Goal: Check status: Check status

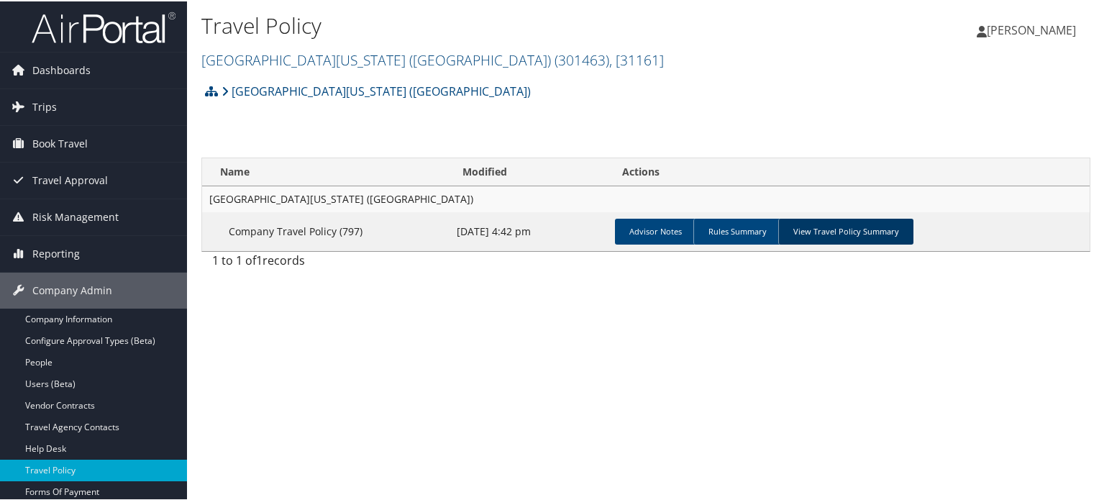
click at [854, 227] on link "View Travel Policy Summary" at bounding box center [845, 230] width 135 height 26
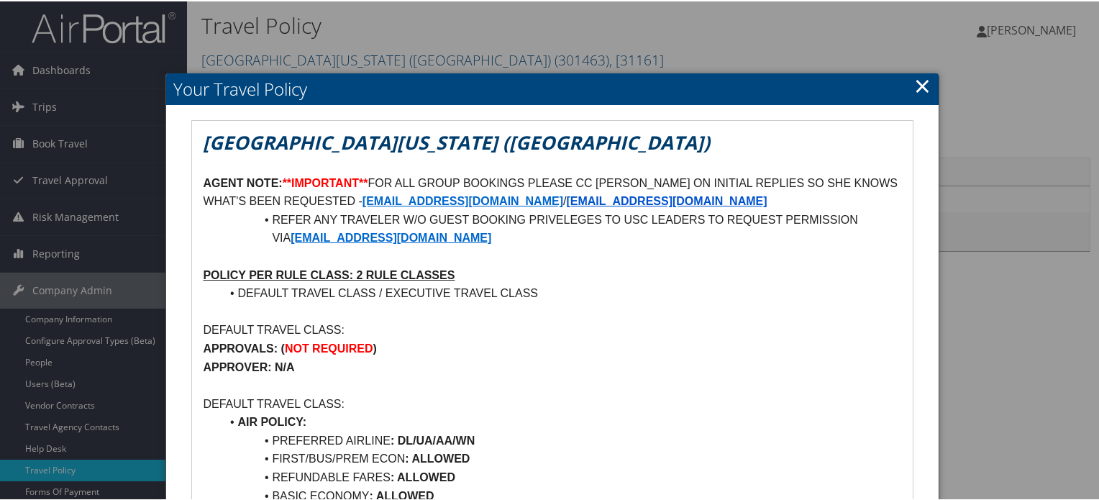
click at [113, 58] on div at bounding box center [552, 250] width 1104 height 500
click at [98, 70] on div at bounding box center [552, 250] width 1104 height 500
click at [915, 83] on link "×" at bounding box center [922, 84] width 17 height 29
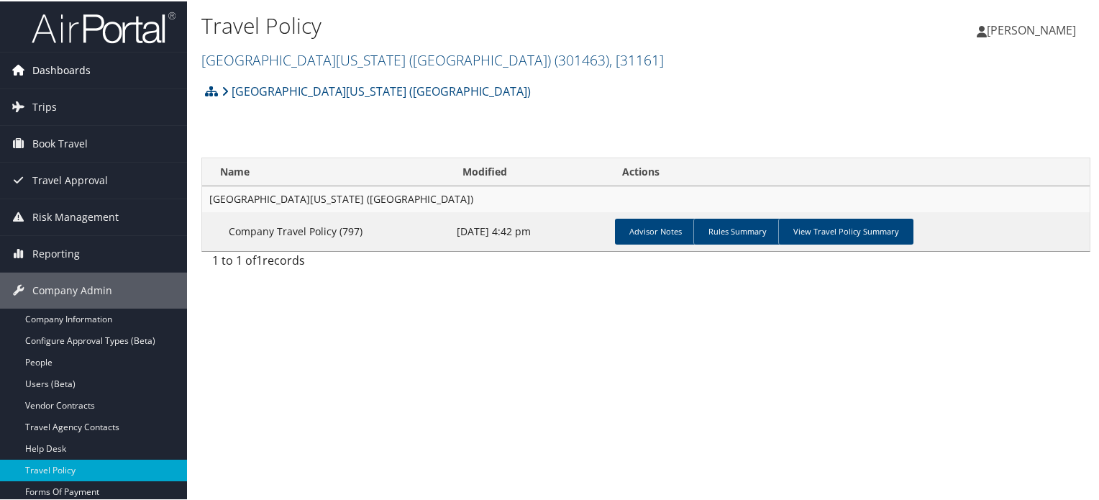
click at [54, 63] on span "Dashboards" at bounding box center [61, 69] width 58 height 36
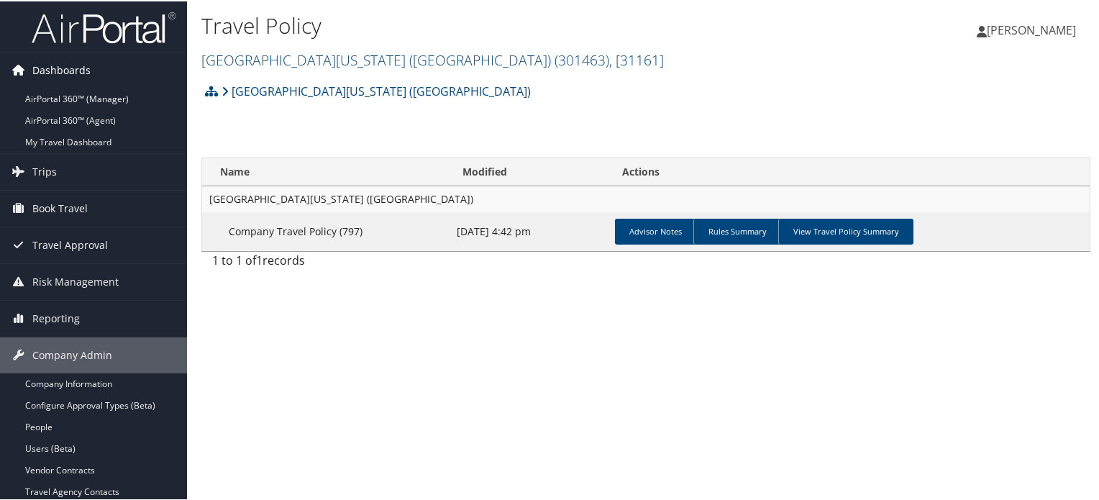
click at [82, 60] on span "Dashboards" at bounding box center [61, 69] width 58 height 36
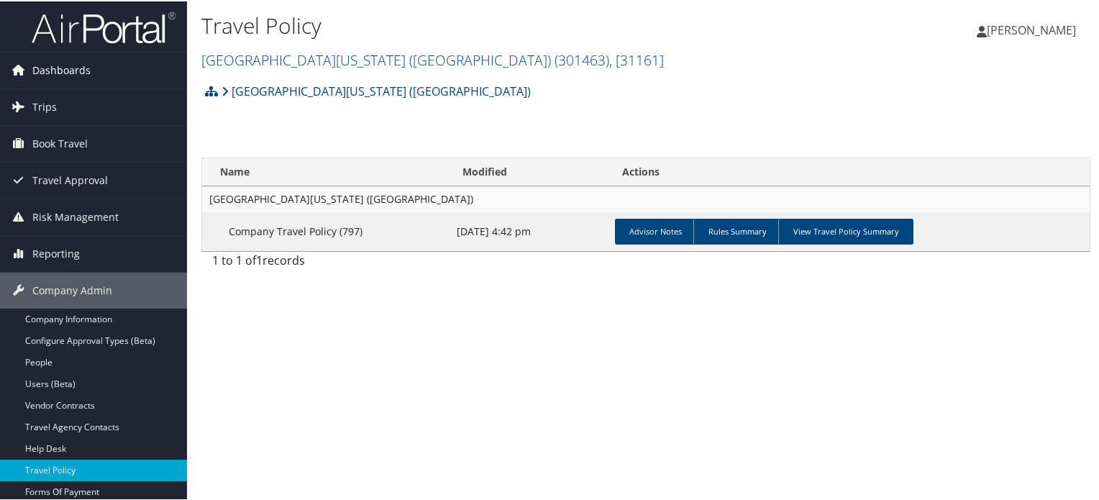
click at [82, 60] on span "Dashboards" at bounding box center [61, 69] width 58 height 36
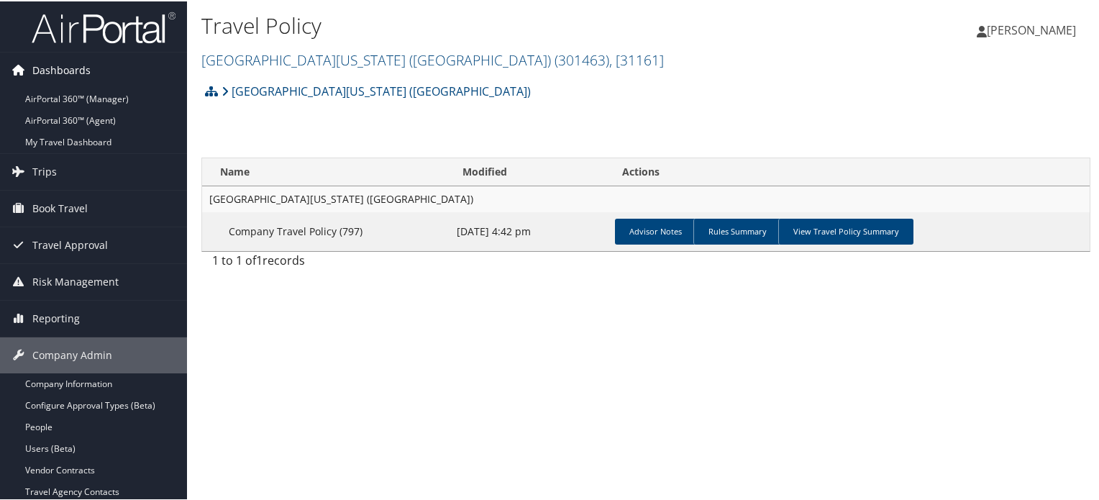
click at [75, 70] on span "Dashboards" at bounding box center [61, 69] width 58 height 36
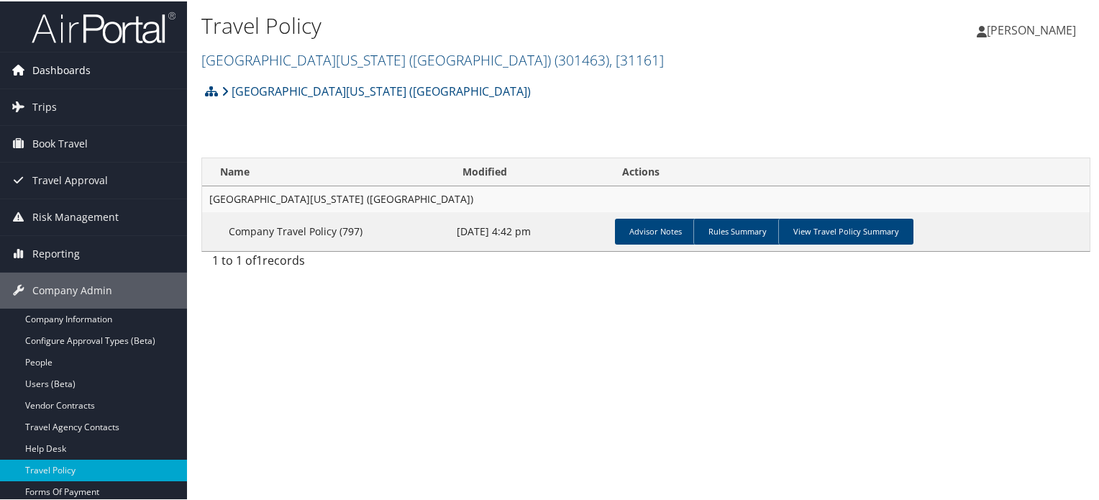
click at [65, 70] on span "Dashboards" at bounding box center [61, 69] width 58 height 36
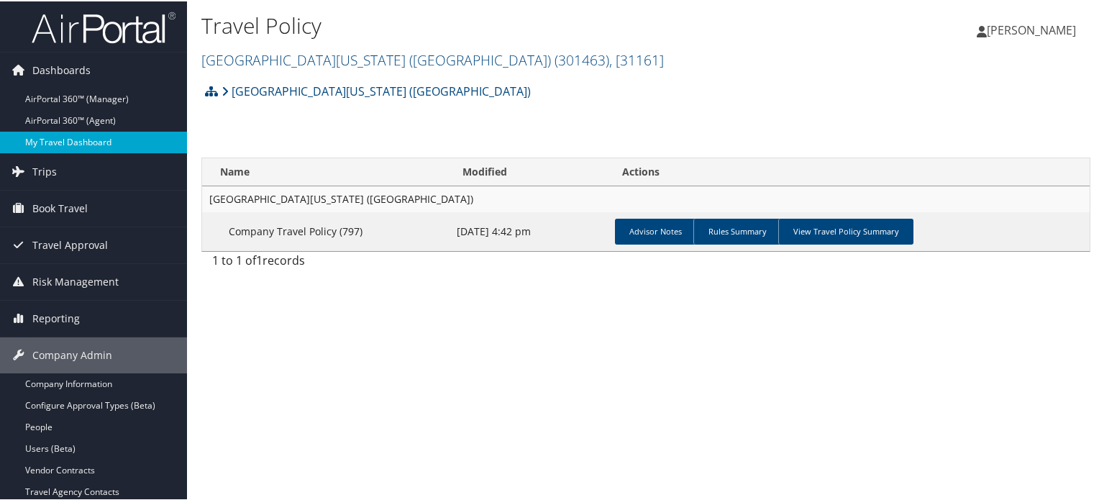
click at [79, 146] on link "My Travel Dashboard" at bounding box center [93, 141] width 187 height 22
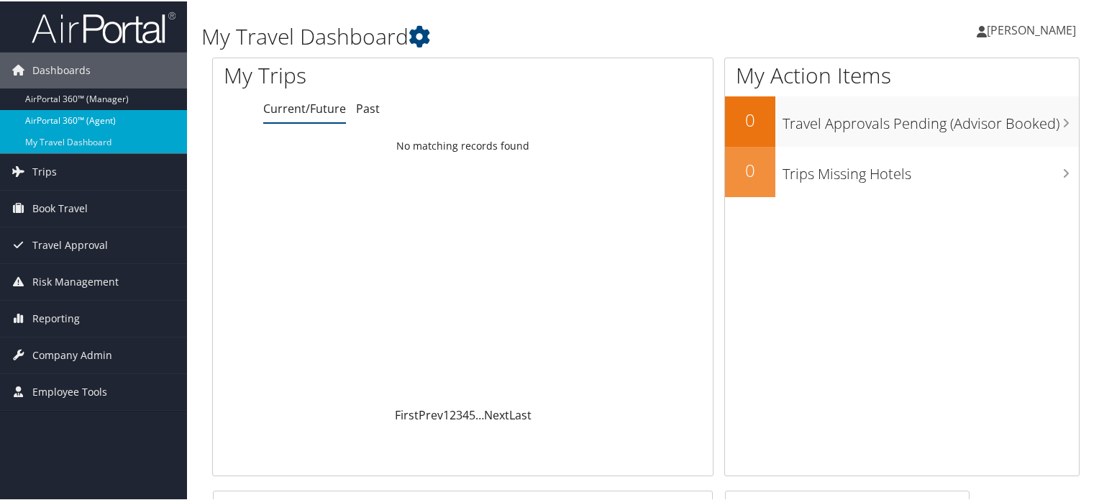
click at [101, 118] on link "AirPortal 360™ (Agent)" at bounding box center [93, 120] width 187 height 22
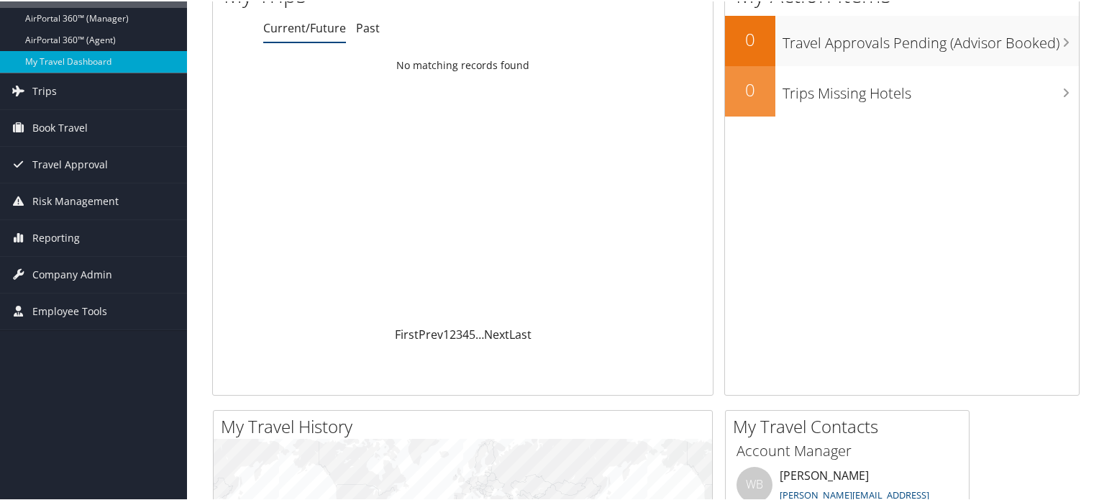
scroll to position [133, 0]
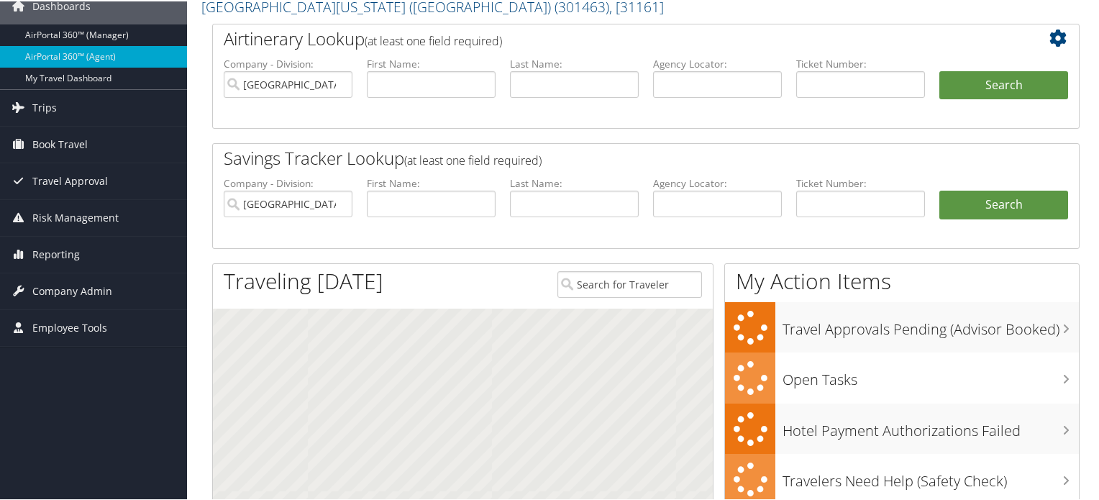
scroll to position [64, 0]
click at [343, 201] on input "[GEOGRAPHIC_DATA][US_STATE] ([GEOGRAPHIC_DATA])" at bounding box center [288, 202] width 129 height 27
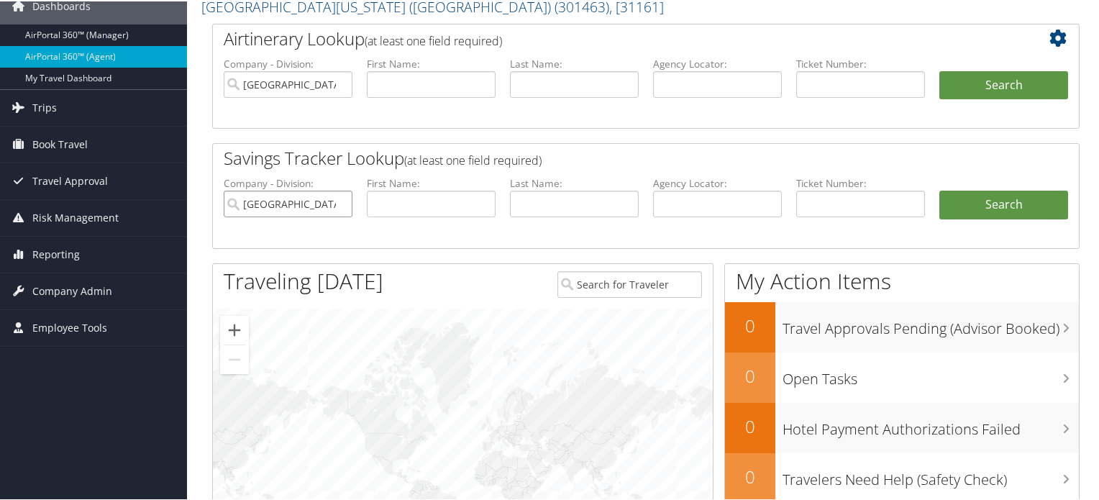
click at [336, 201] on input "University of Southern California (USC)" at bounding box center [288, 202] width 129 height 27
click at [684, 88] on input "text" at bounding box center [717, 83] width 129 height 27
click at [342, 85] on input "University of Southern California (USC)" at bounding box center [288, 83] width 129 height 27
click at [704, 77] on input "text" at bounding box center [717, 83] width 129 height 27
paste input "D9PFDY"
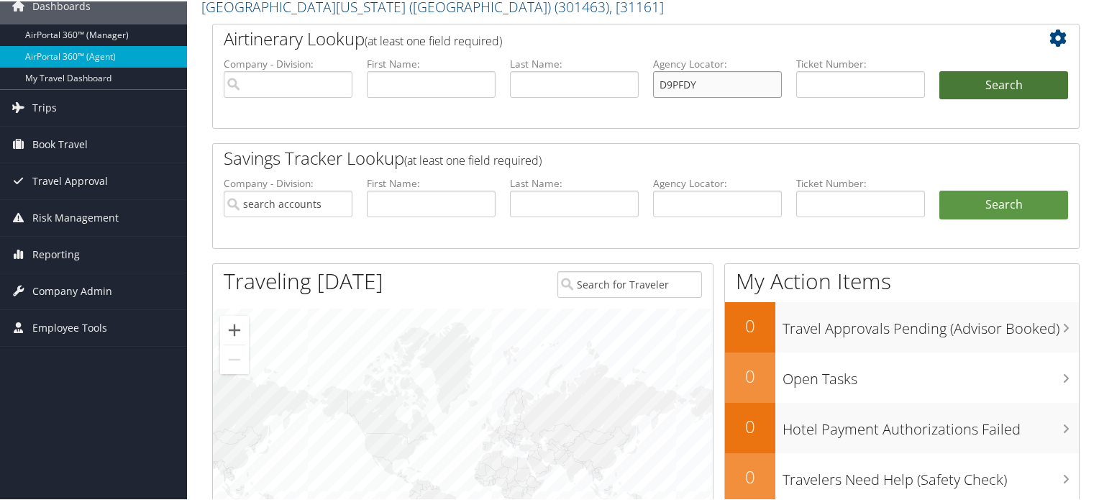
type input "D9PFDY"
click at [982, 81] on button "Search" at bounding box center [1003, 84] width 129 height 29
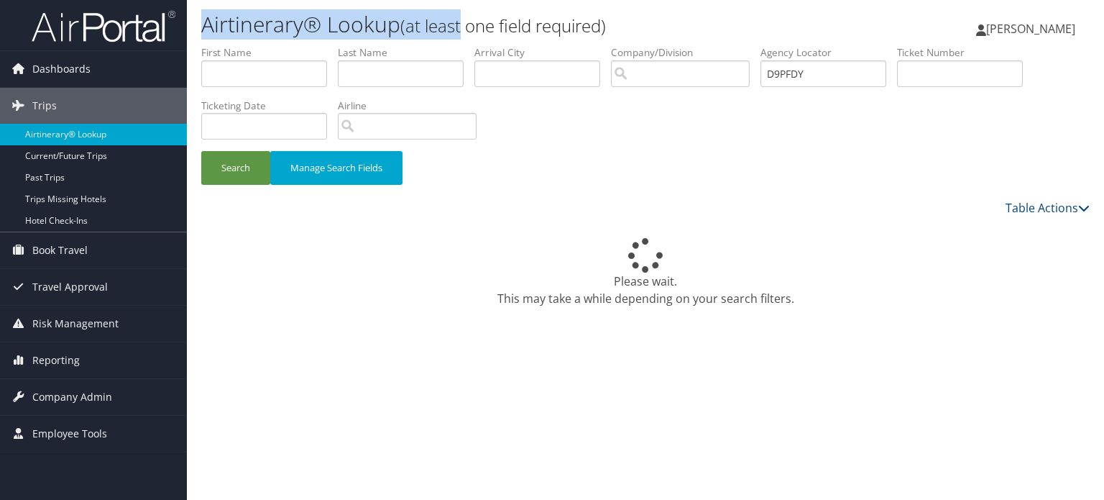
click at [630, 18] on h1 "Airtinerary® Lookup (at least one field required)" at bounding box center [497, 24] width 592 height 30
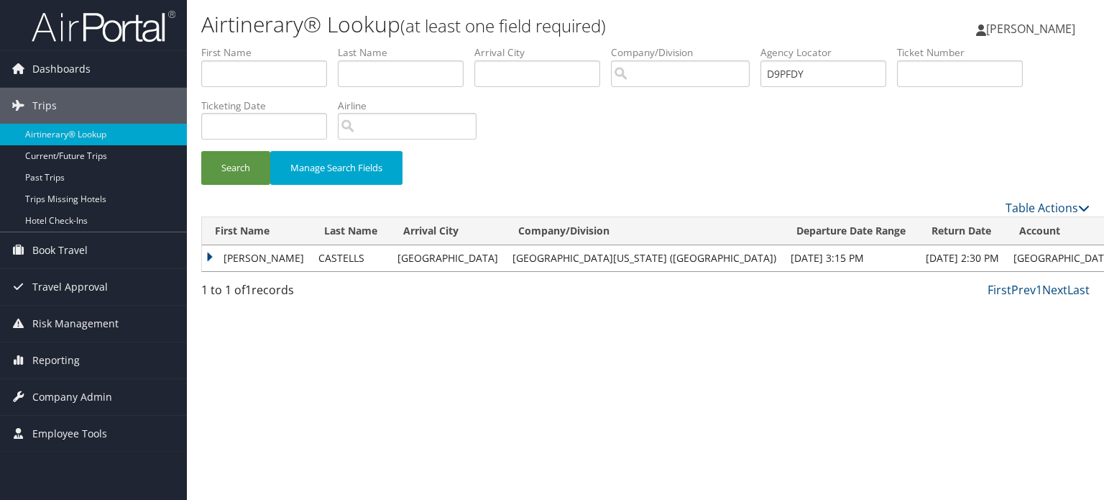
drag, startPoint x: 214, startPoint y: 256, endPoint x: 244, endPoint y: 270, distance: 32.5
click at [214, 255] on td "[PERSON_NAME]" at bounding box center [256, 258] width 109 height 26
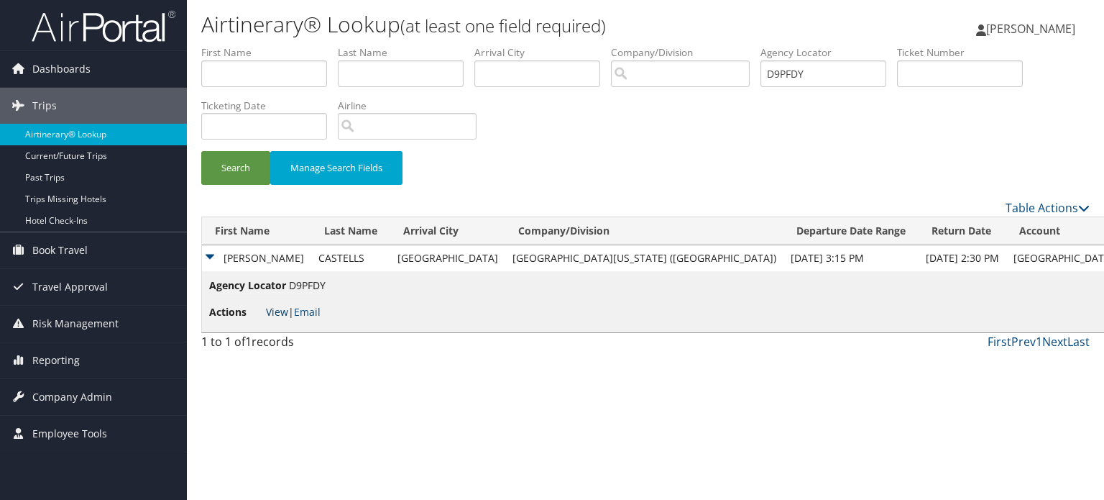
click at [279, 313] on link "View" at bounding box center [277, 312] width 22 height 14
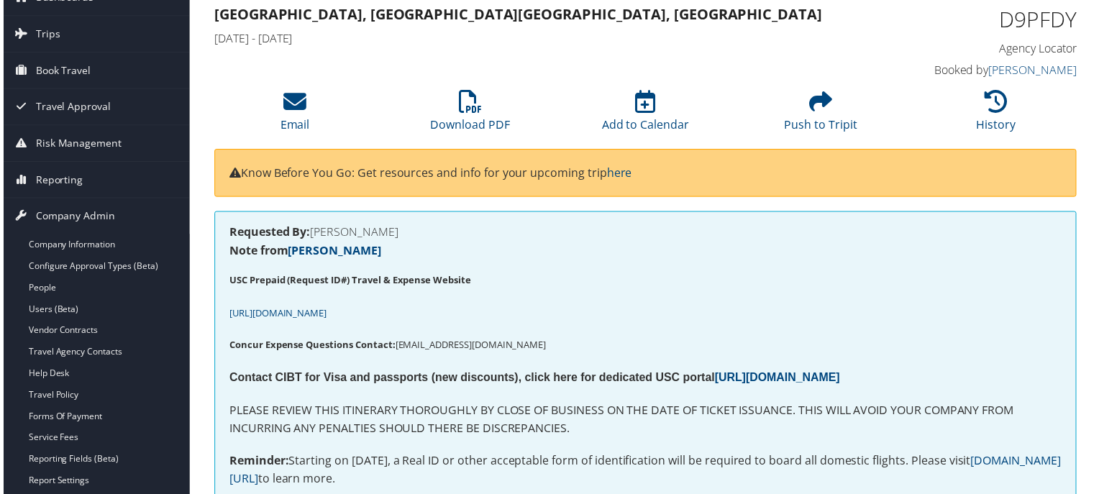
click at [279, 227] on strong "Requested By:" at bounding box center [267, 233] width 81 height 16
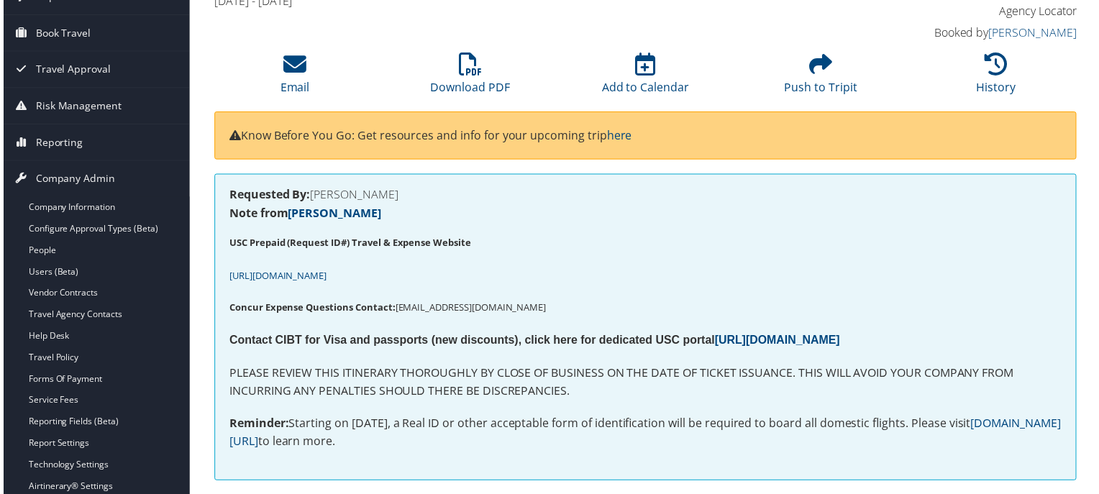
scroll to position [144, 0]
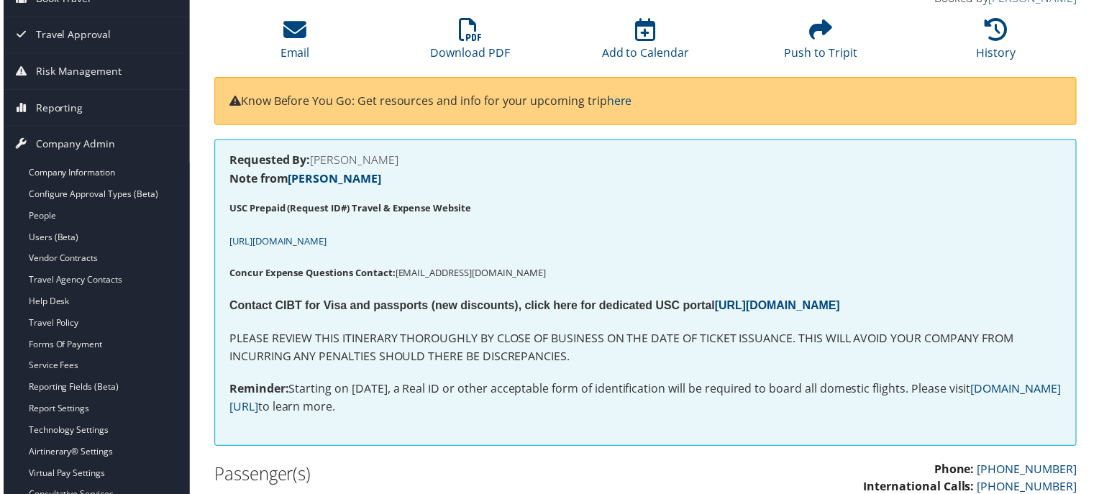
click at [232, 210] on strong "USC Prepaid (Request ID#) Travel & Expense Website" at bounding box center [348, 209] width 243 height 13
drag, startPoint x: 232, startPoint y: 210, endPoint x: 424, endPoint y: 204, distance: 192.1
click at [424, 204] on strong "USC Prepaid (Request ID#) Travel & Expense Website" at bounding box center [348, 209] width 243 height 13
click at [533, 215] on p "USC Prepaid (Request ID#) Travel & Expense Website" at bounding box center [645, 209] width 837 height 19
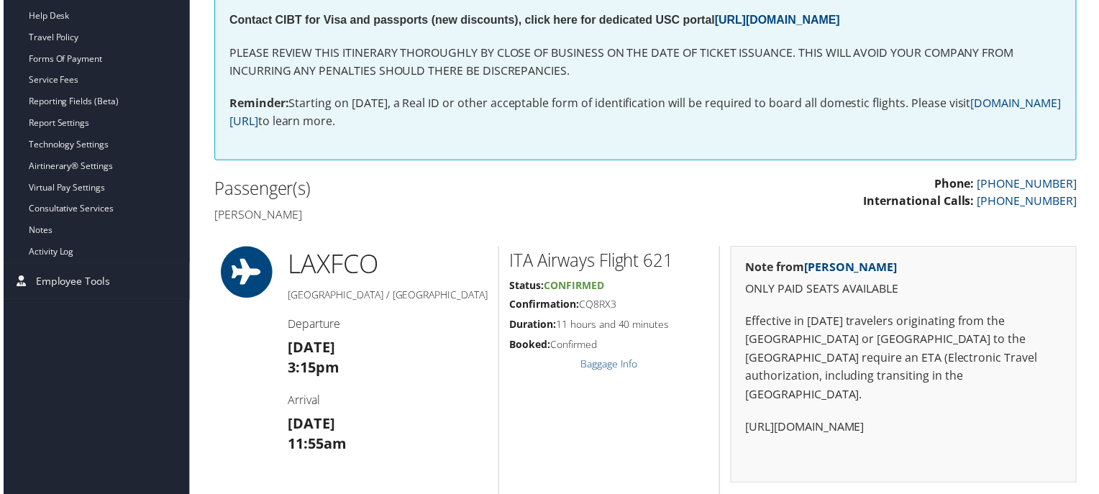
scroll to position [575, 0]
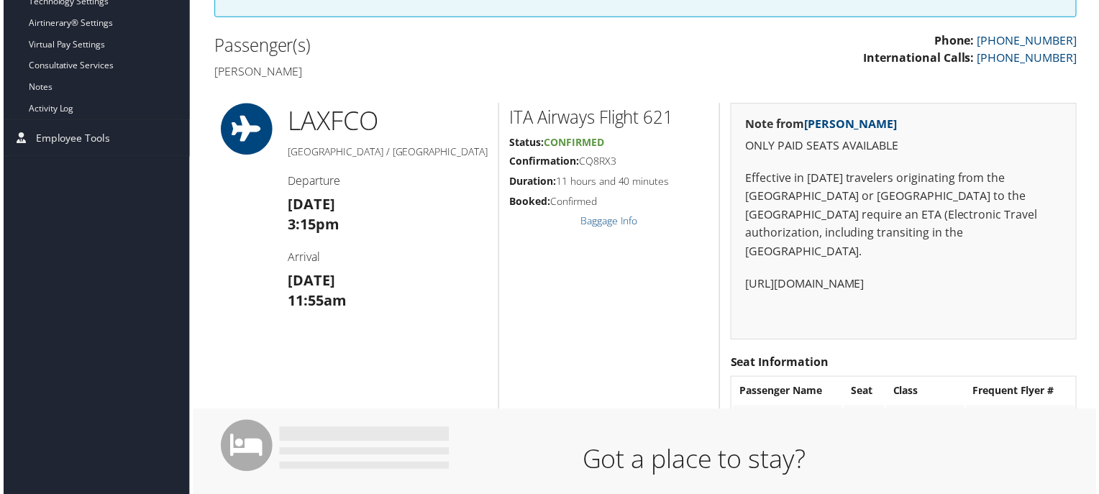
click at [752, 145] on p "ONLY PAID SEATS AVAILABLE" at bounding box center [905, 146] width 318 height 19
drag, startPoint x: 752, startPoint y: 145, endPoint x: 899, endPoint y: 145, distance: 147.4
click at [899, 145] on p "ONLY PAID SEATS AVAILABLE" at bounding box center [905, 146] width 318 height 19
click at [765, 156] on div "Note from [PERSON_NAME] ONLY PAID SEATS AVAILABLE Effective in [DATE] travelers…" at bounding box center [905, 223] width 348 height 238
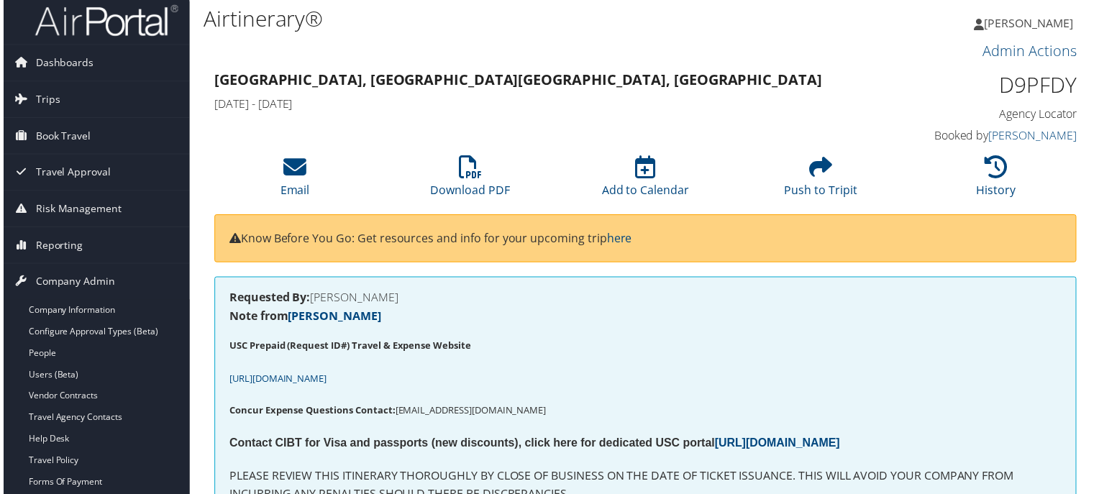
scroll to position [0, 0]
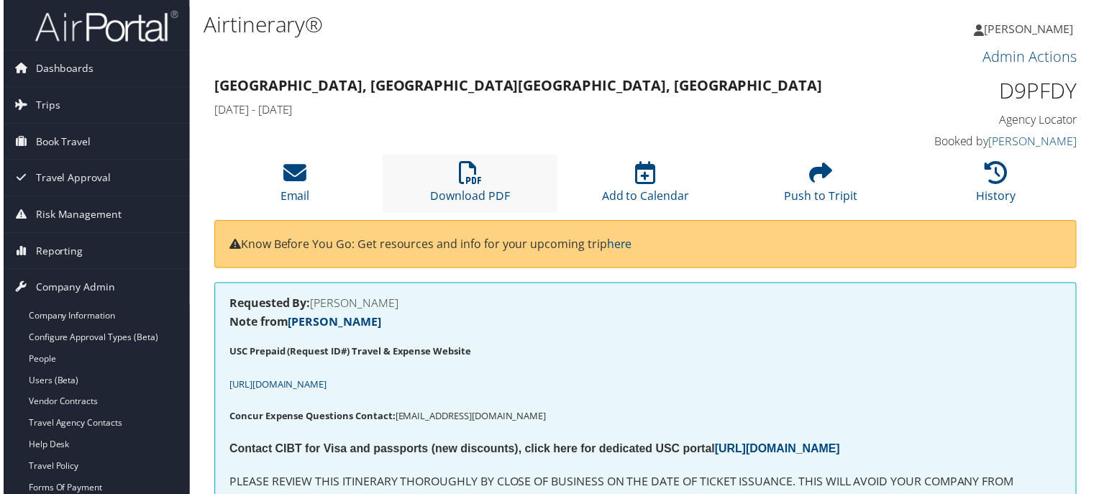
click at [475, 188] on li "Download PDF" at bounding box center [469, 184] width 176 height 58
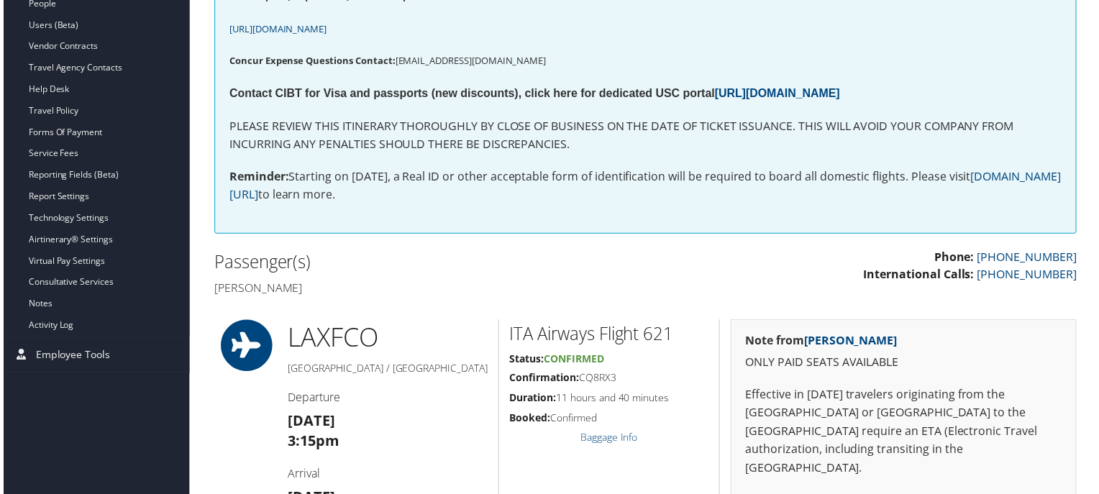
scroll to position [359, 0]
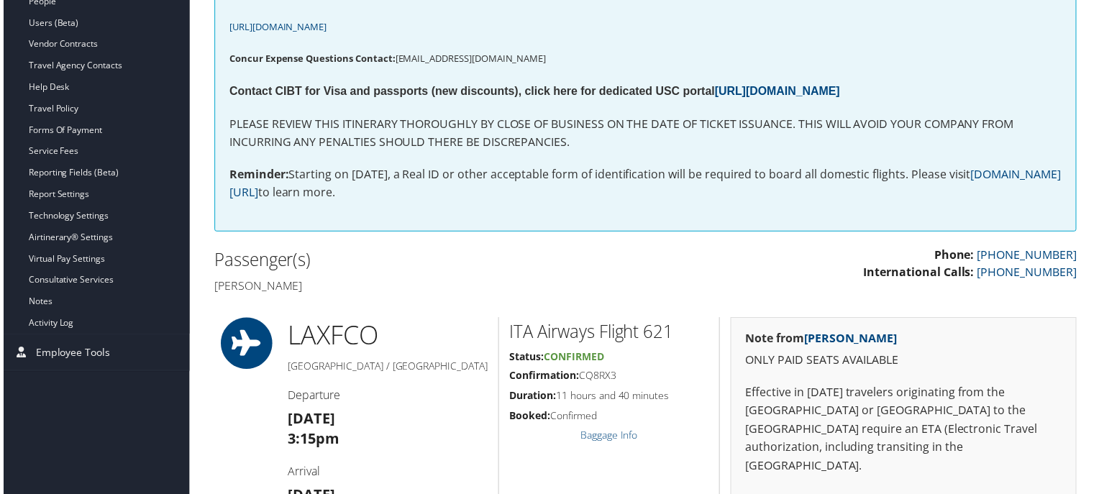
click at [391, 138] on p "PLEASE REVIEW THIS ITINERARY THOROUGHLY BY CLOSE OF BUSINESS ON THE DATE OF TIC…" at bounding box center [645, 134] width 837 height 37
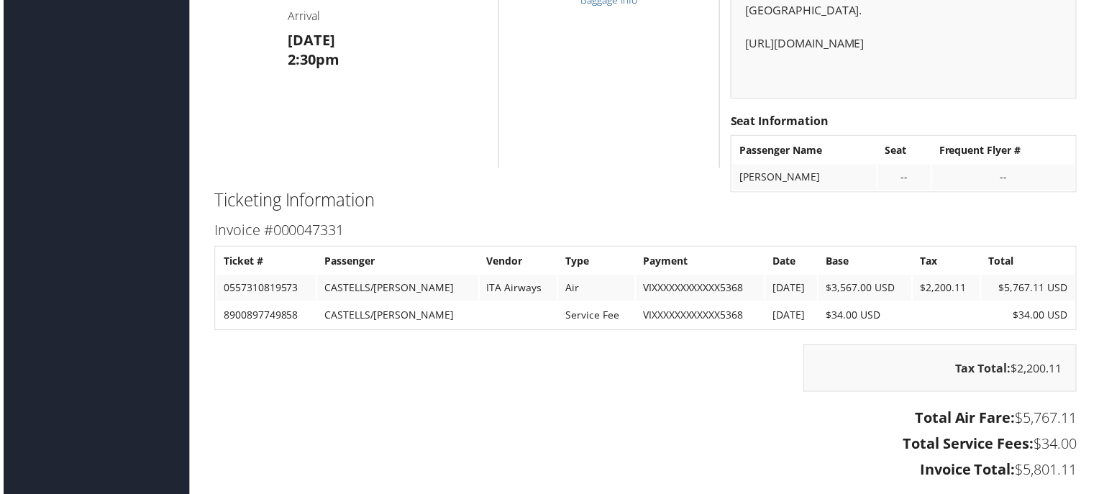
scroll to position [1366, 0]
click at [382, 287] on td "CASTELLS/[PERSON_NAME]" at bounding box center [397, 289] width 162 height 26
copy td "[PERSON_NAME]"
